Goal: Task Accomplishment & Management: Use online tool/utility

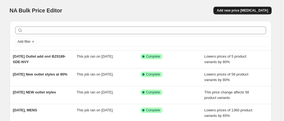
click at [238, 12] on span "Add new price [MEDICAL_DATA]" at bounding box center [242, 10] width 51 height 4
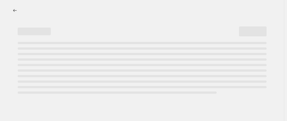
select select "percentage"
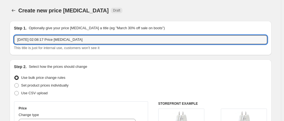
drag, startPoint x: 85, startPoint y: 41, endPoint x: 37, endPoint y: 35, distance: 49.1
click at [37, 35] on div "Step 1. Optionally give your price [MEDICAL_DATA] a title (eg "March 30% off sa…" at bounding box center [141, 37] width 254 height 25
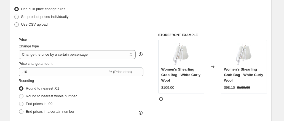
scroll to position [76, 0]
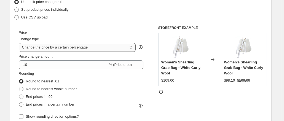
type input "[DATE] Spring col 75% revert"
click at [46, 51] on select "Change the price to a certain amount Change the price by a certain amount Chang…" at bounding box center [77, 47] width 117 height 9
select select "ecap"
click at [20, 43] on select "Change the price to a certain amount Change the price by a certain amount Chang…" at bounding box center [77, 47] width 117 height 9
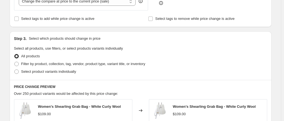
scroll to position [165, 0]
click at [51, 73] on span "Select product variants individually" at bounding box center [48, 71] width 55 height 4
click at [15, 70] on input "Select product variants individually" at bounding box center [14, 69] width 0 height 0
radio input "true"
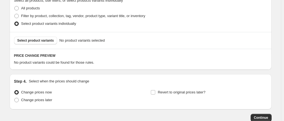
scroll to position [213, 0]
click at [51, 39] on span "Select product variants" at bounding box center [35, 40] width 37 height 4
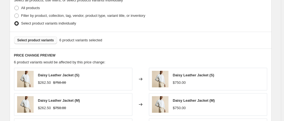
click at [31, 39] on span "Select product variants" at bounding box center [35, 40] width 37 height 4
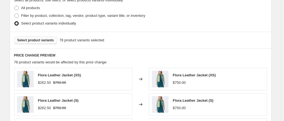
click at [40, 41] on span "Select product variants" at bounding box center [35, 40] width 37 height 4
click at [47, 39] on span "Select product variants" at bounding box center [35, 40] width 37 height 4
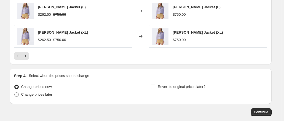
scroll to position [385, 0]
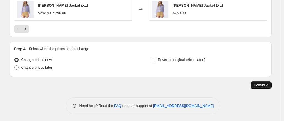
click at [261, 84] on span "Continue" at bounding box center [261, 85] width 14 height 4
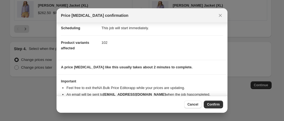
scroll to position [60, 0]
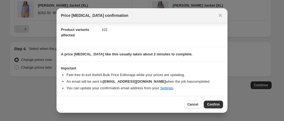
click at [204, 106] on div "Cancel Confirm" at bounding box center [203, 105] width 39 height 8
click at [207, 106] on button "Confirm" at bounding box center [213, 105] width 19 height 8
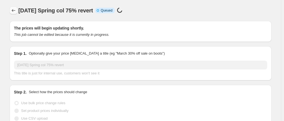
click at [15, 7] on button "Price change jobs" at bounding box center [14, 11] width 8 height 8
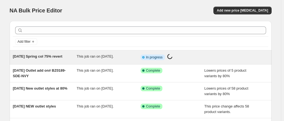
click at [35, 55] on span "[DATE] Spring col 75% revert" at bounding box center [38, 56] width 50 height 4
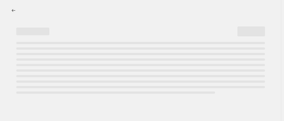
select select "ecap"
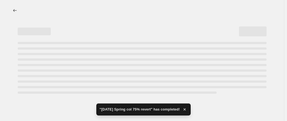
select select "ecap"
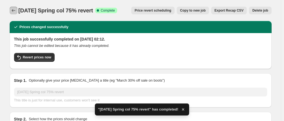
click at [15, 11] on icon "Price change jobs" at bounding box center [14, 11] width 6 height 6
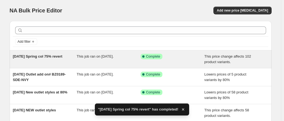
click at [62, 57] on span "[DATE] Spring col 75% revert" at bounding box center [38, 56] width 50 height 4
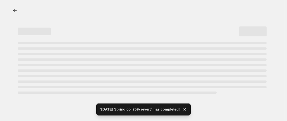
select select "ecap"
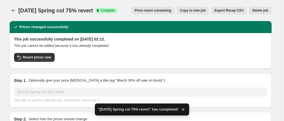
click at [205, 11] on span "Copy to new job" at bounding box center [193, 10] width 26 height 4
select select "ecap"
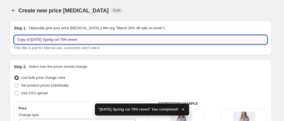
click at [92, 37] on input "Copy of [DATE] Spring col 75% revert" at bounding box center [141, 39] width 254 height 9
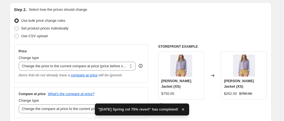
scroll to position [57, 0]
type input "Copy of [DATE] Spring col 75%"
click at [72, 68] on select "Change the price to a certain amount Change the price by a certain amount Chang…" at bounding box center [77, 66] width 117 height 9
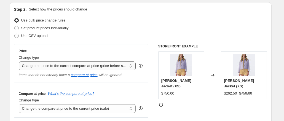
select select "percentage"
click at [20, 62] on select "Change the price to a certain amount Change the price by a certain amount Chang…" at bounding box center [77, 66] width 117 height 9
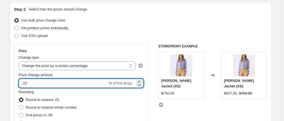
click at [48, 85] on input "-15" at bounding box center [63, 83] width 89 height 9
type input "-1"
type input "-75"
click at [73, 44] on div "Price Change type Change the price to a certain amount Change the price by a ce…" at bounding box center [81, 94] width 134 height 100
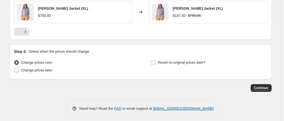
scroll to position [445, 0]
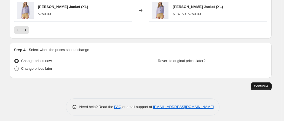
click at [262, 83] on button "Continue" at bounding box center [261, 87] width 21 height 8
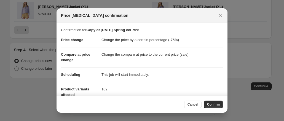
scroll to position [60, 0]
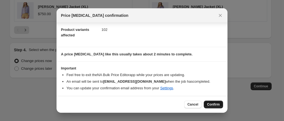
click at [212, 105] on span "Confirm" at bounding box center [213, 104] width 13 height 4
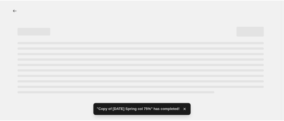
select select "percentage"
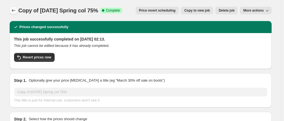
click at [13, 8] on button "Price change jobs" at bounding box center [14, 11] width 8 height 8
